Goal: Information Seeking & Learning: Learn about a topic

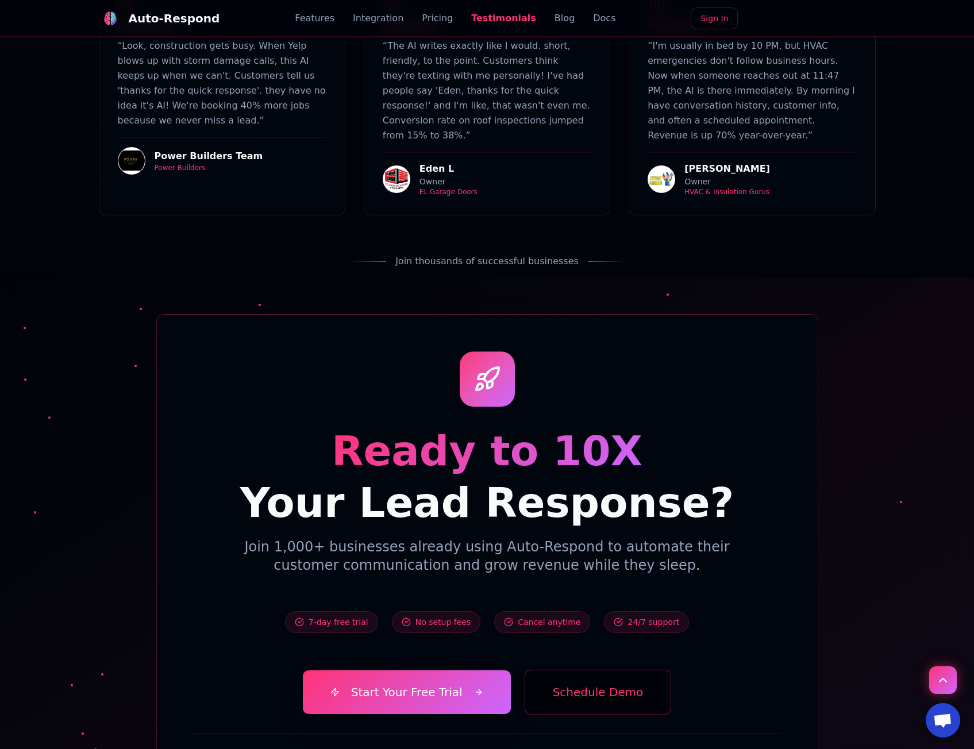
scroll to position [3653, 0]
click at [587, 670] on button "Schedule Demo" at bounding box center [597, 692] width 147 height 45
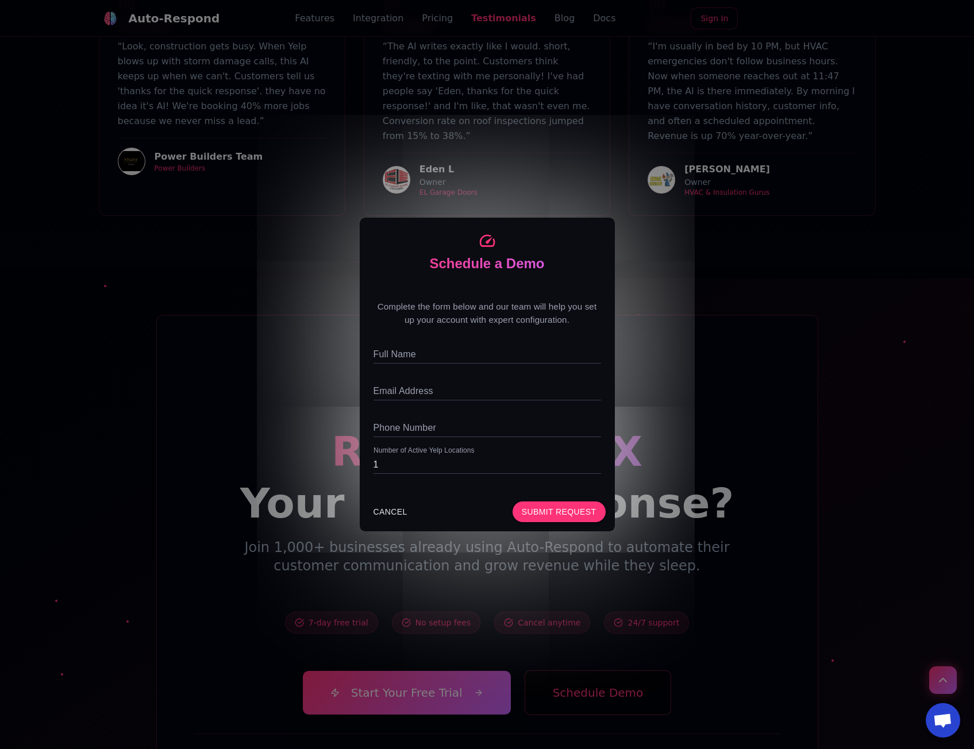
click at [794, 344] on div "Schedule a Demo Complete the form below and our team will help you set up your …" at bounding box center [487, 374] width 974 height 749
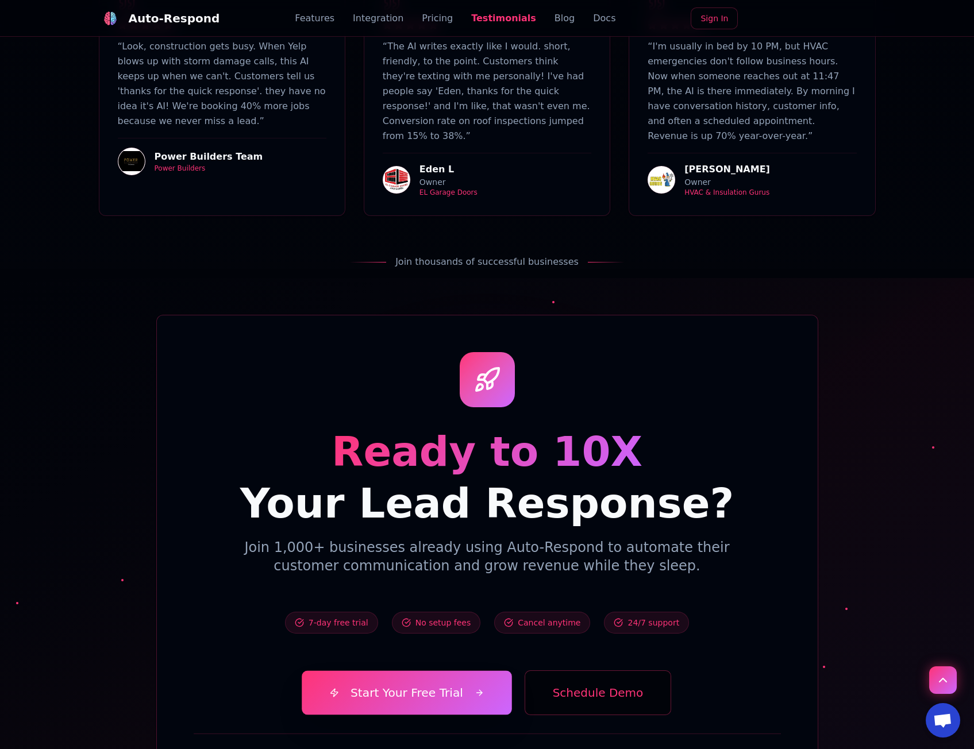
click at [431, 671] on link "Start Your Free Trial" at bounding box center [407, 693] width 210 height 44
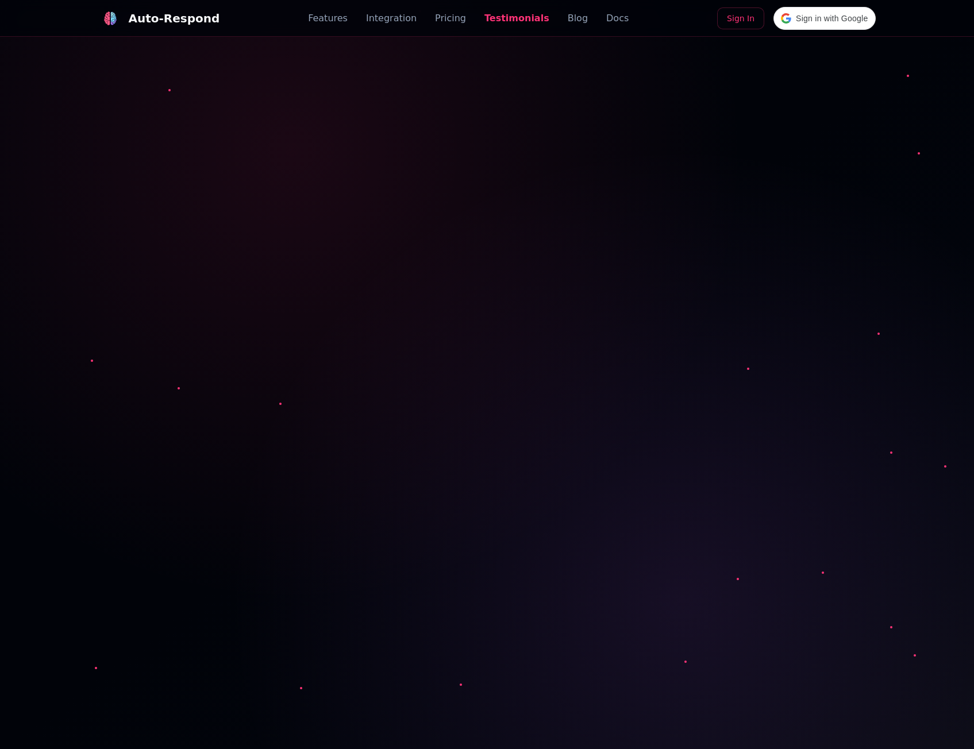
scroll to position [3653, 0]
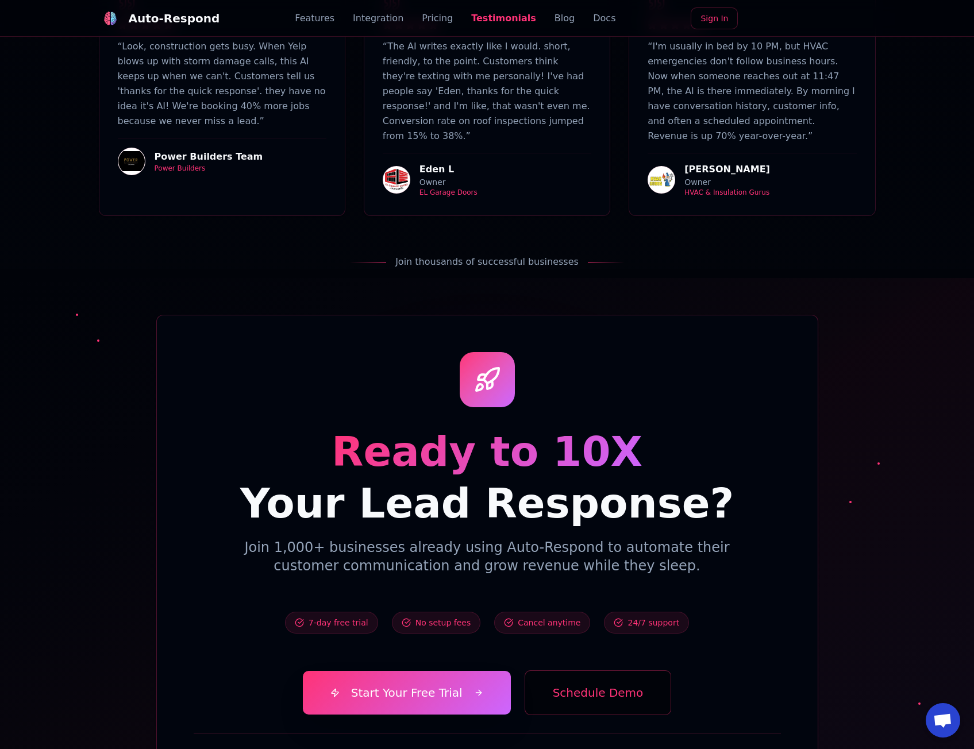
click at [391, 19] on link "Integration" at bounding box center [378, 18] width 51 height 14
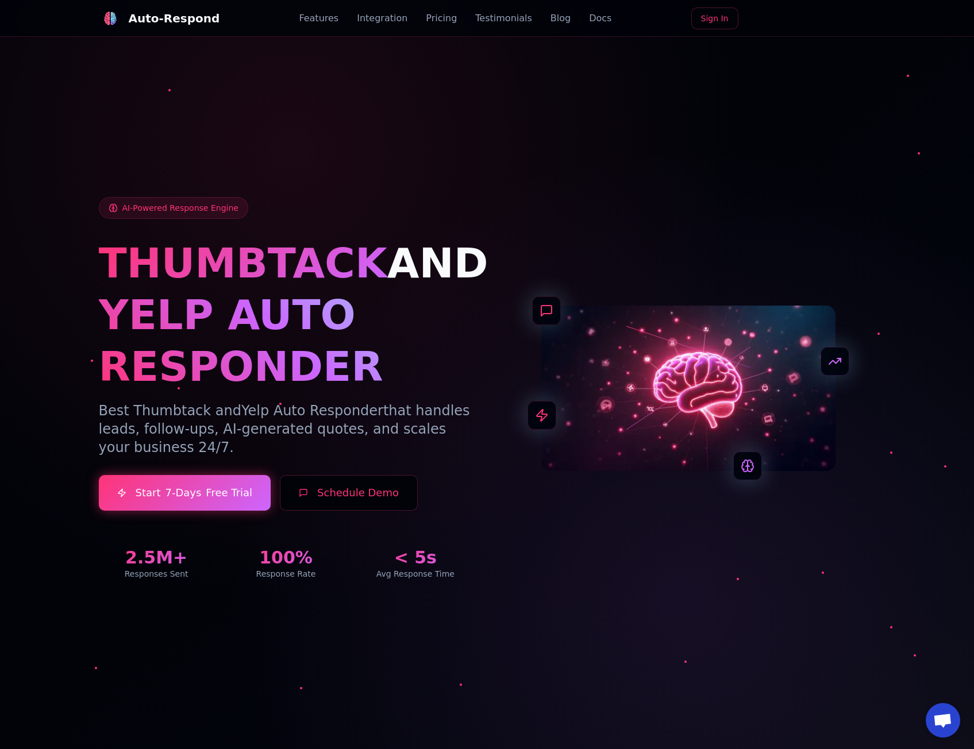
click at [589, 18] on link "Docs" at bounding box center [600, 18] width 22 height 14
